Goal: Navigation & Orientation: Find specific page/section

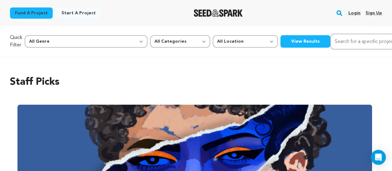
click at [350, 15] on link "Login" at bounding box center [354, 13] width 12 height 10
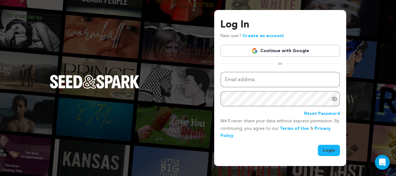
click at [311, 54] on link "Continue with Google" at bounding box center [281, 51] width 120 height 12
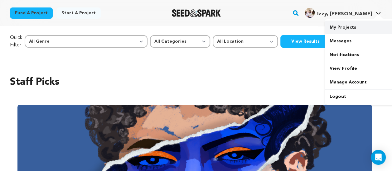
click at [344, 26] on link "My Projects" at bounding box center [359, 28] width 70 height 14
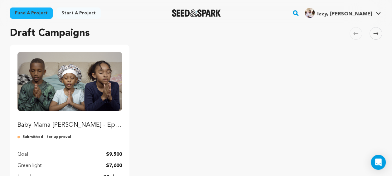
scroll to position [23, 0]
